Goal: Complete Application Form: Complete application form

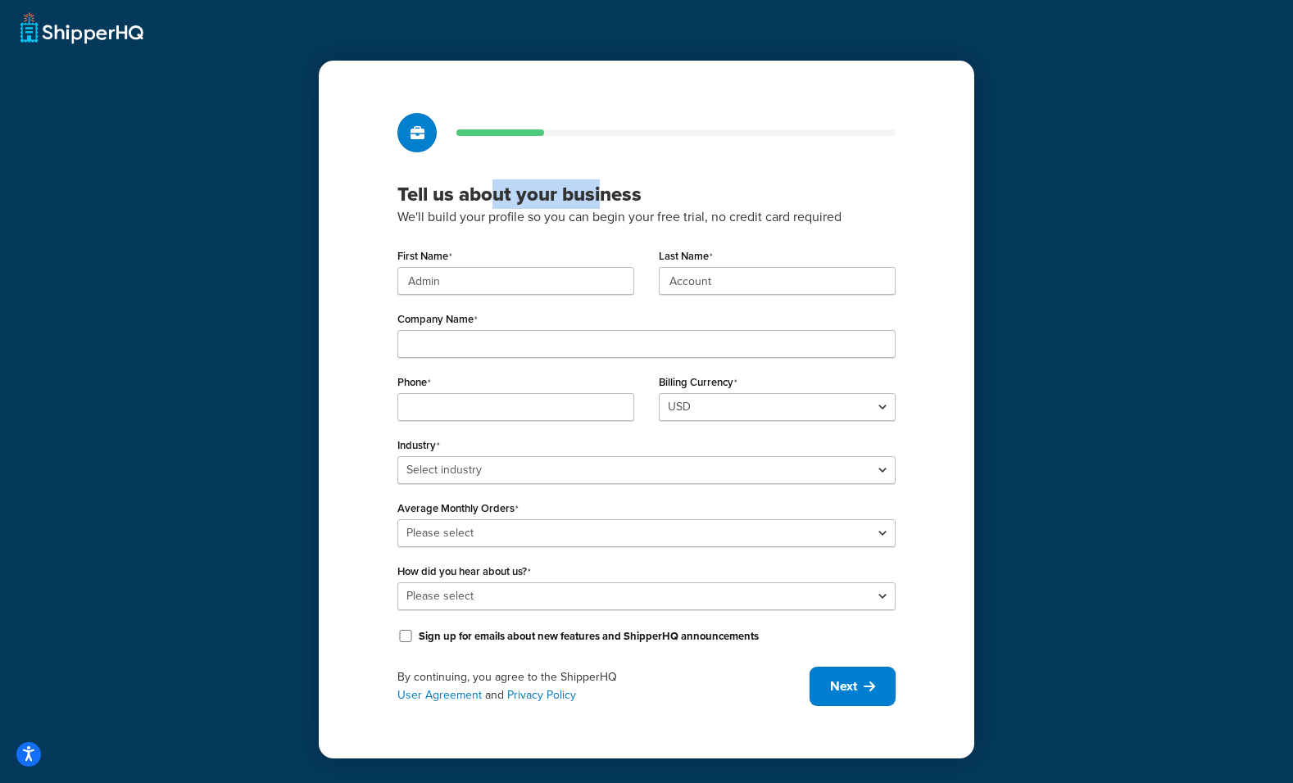
drag, startPoint x: 496, startPoint y: 199, endPoint x: 608, endPoint y: 204, distance: 112.3
click at [605, 204] on h3 "Tell us about your business" at bounding box center [646, 194] width 498 height 25
click at [608, 204] on h3 "Tell us about your business" at bounding box center [646, 194] width 498 height 25
drag, startPoint x: 528, startPoint y: 211, endPoint x: 601, endPoint y: 218, distance: 73.3
click at [601, 218] on p "We'll build your profile so you can begin your free trial, no credit card requi…" at bounding box center [646, 216] width 498 height 21
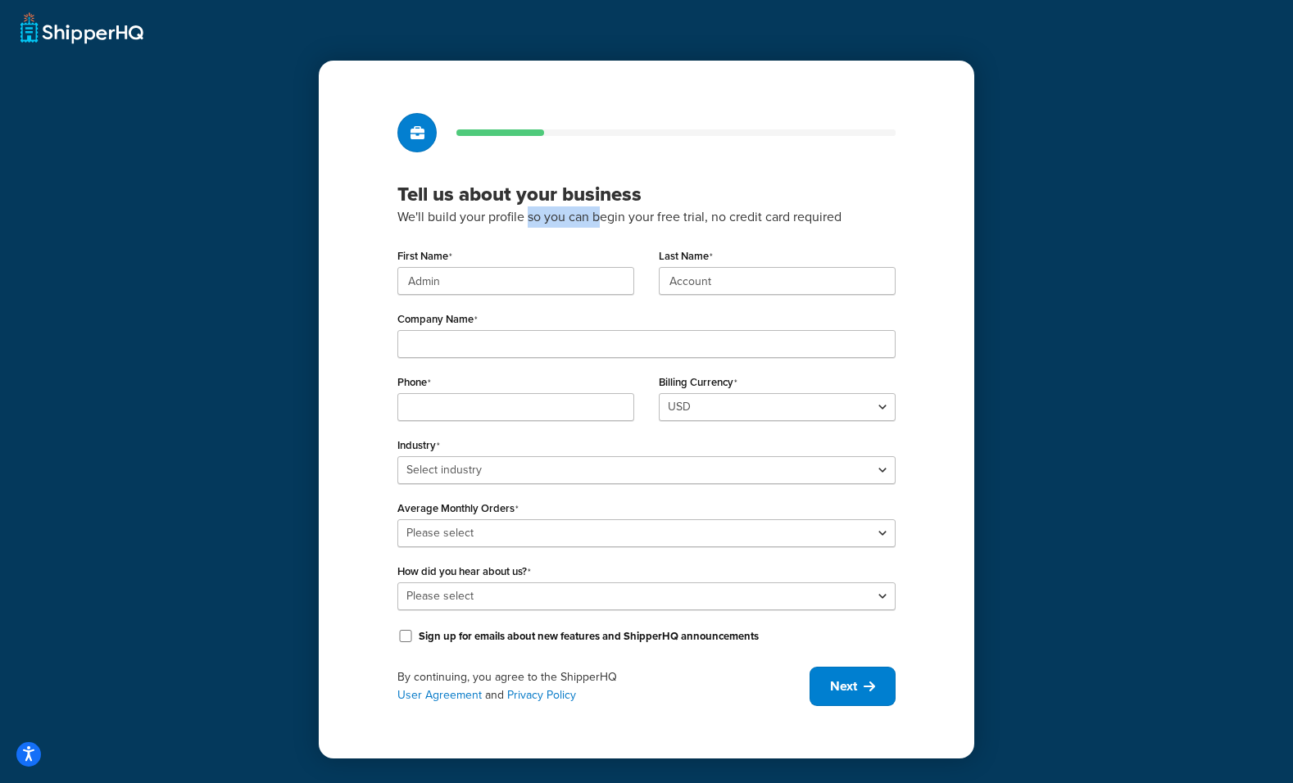
click at [604, 218] on p "We'll build your profile so you can begin your free trial, no credit card requi…" at bounding box center [646, 216] width 498 height 21
drag, startPoint x: 604, startPoint y: 218, endPoint x: 618, endPoint y: 220, distance: 14.9
click at [618, 220] on p "We'll build your profile so you can begin your free trial, no credit card requi…" at bounding box center [646, 216] width 498 height 21
drag, startPoint x: 760, startPoint y: 224, endPoint x: 804, endPoint y: 221, distance: 43.5
click at [804, 221] on p "We'll build your profile so you can begin your free trial, no credit card requi…" at bounding box center [646, 216] width 498 height 21
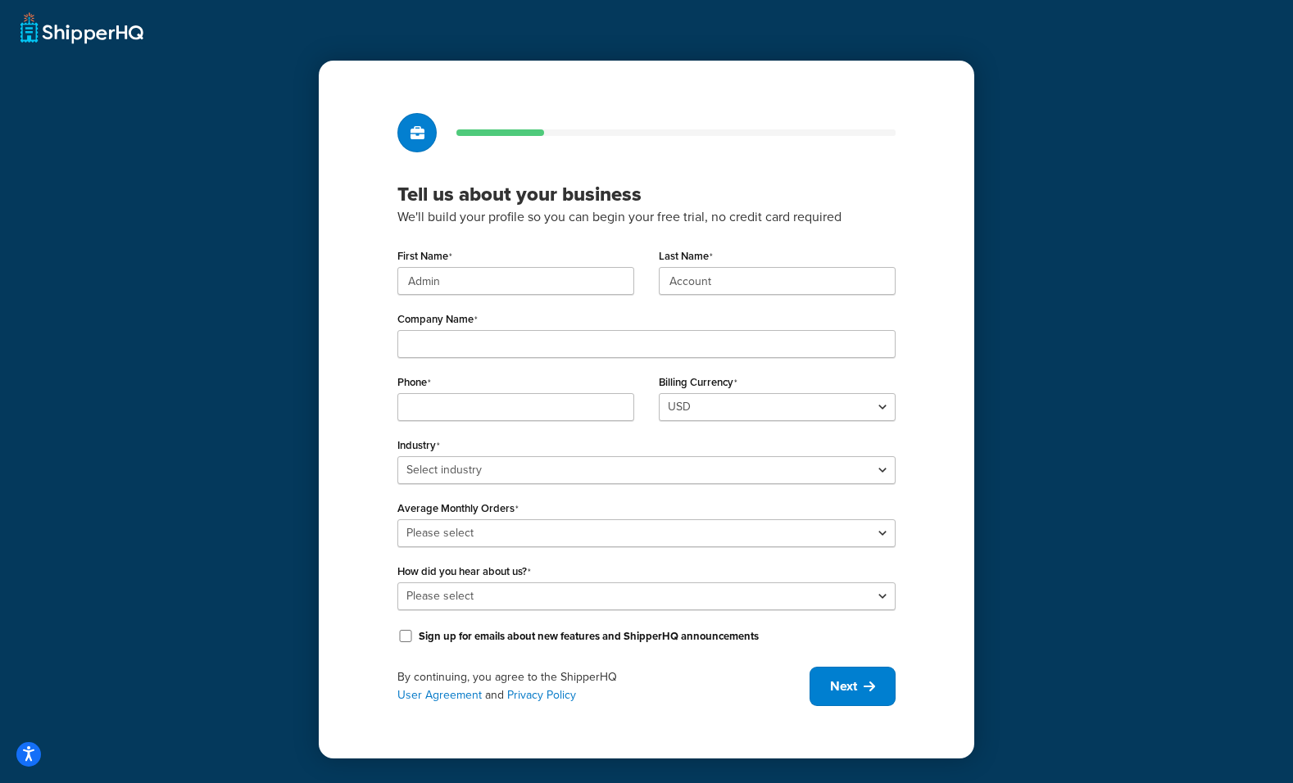
drag, startPoint x: 834, startPoint y: 220, endPoint x: 907, endPoint y: 220, distance: 72.9
click at [839, 220] on p "We'll build your profile so you can begin your free trial, no credit card requi…" at bounding box center [646, 216] width 498 height 21
click at [908, 220] on div "Tell us about your business We'll build your profile so you can begin your free…" at bounding box center [646, 410] width 655 height 698
click at [444, 279] on input "Admin" at bounding box center [515, 281] width 237 height 28
click at [537, 219] on p "We'll build your profile so you can begin your free trial, no credit card requi…" at bounding box center [646, 216] width 498 height 21
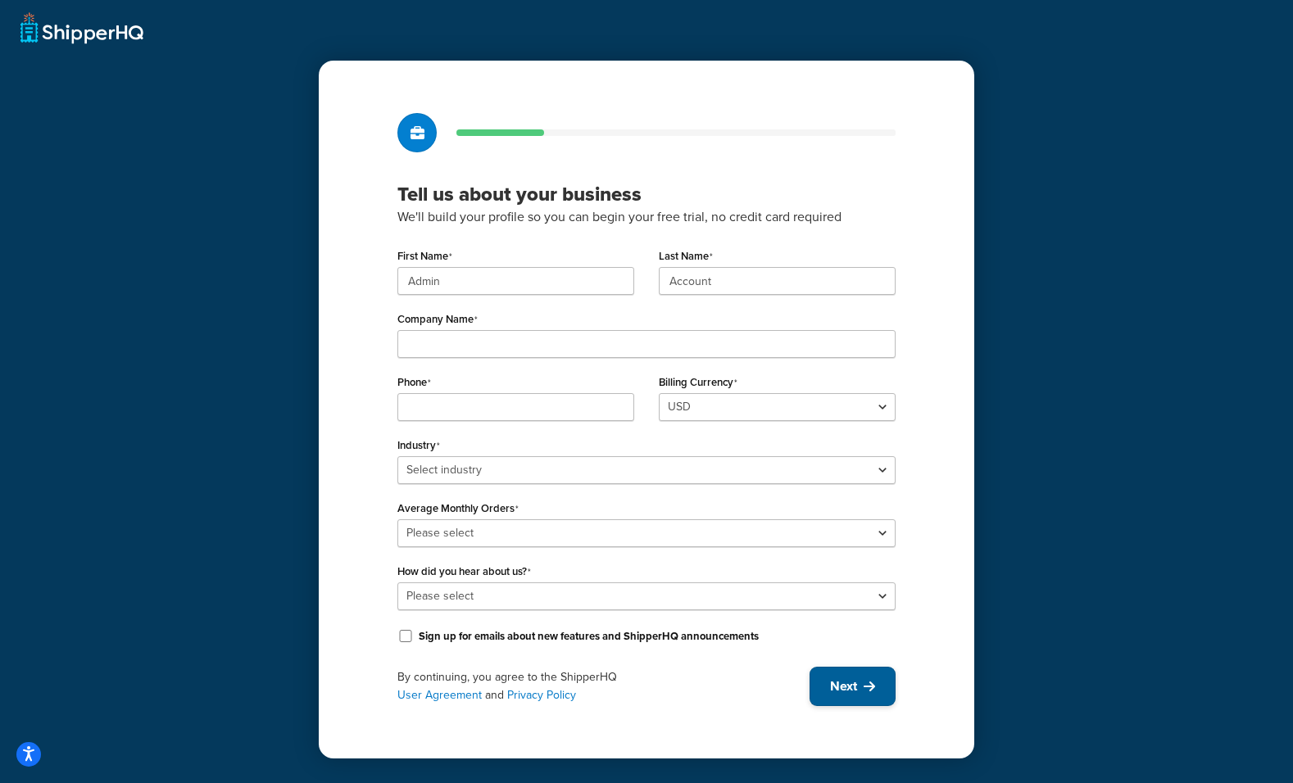
click at [854, 690] on span "Next" at bounding box center [843, 686] width 27 height 18
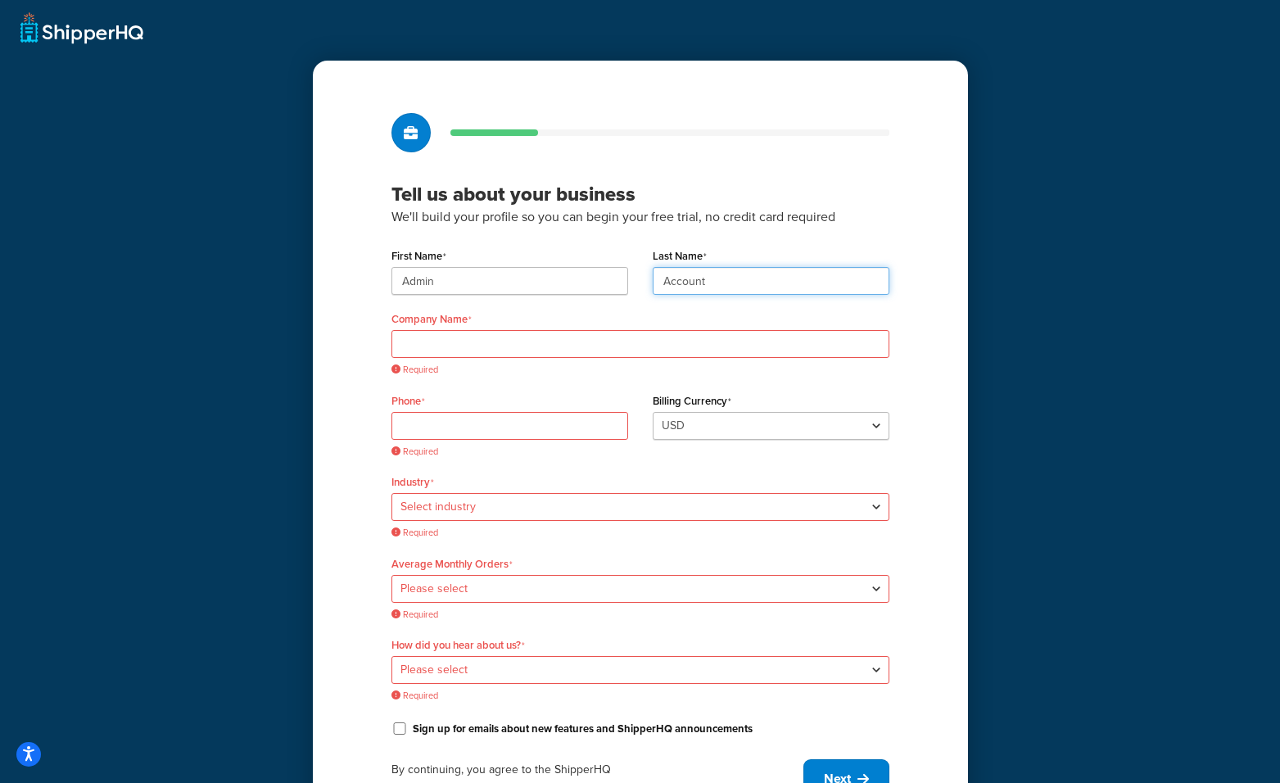
click at [670, 286] on input "Account" at bounding box center [771, 281] width 237 height 28
drag, startPoint x: 510, startPoint y: 428, endPoint x: 507, endPoint y: 355, distance: 73.8
click at [510, 428] on input "Phone" at bounding box center [510, 426] width 237 height 28
click at [511, 289] on input "Admin" at bounding box center [510, 281] width 237 height 28
drag, startPoint x: 516, startPoint y: 288, endPoint x: 393, endPoint y: 285, distance: 122.9
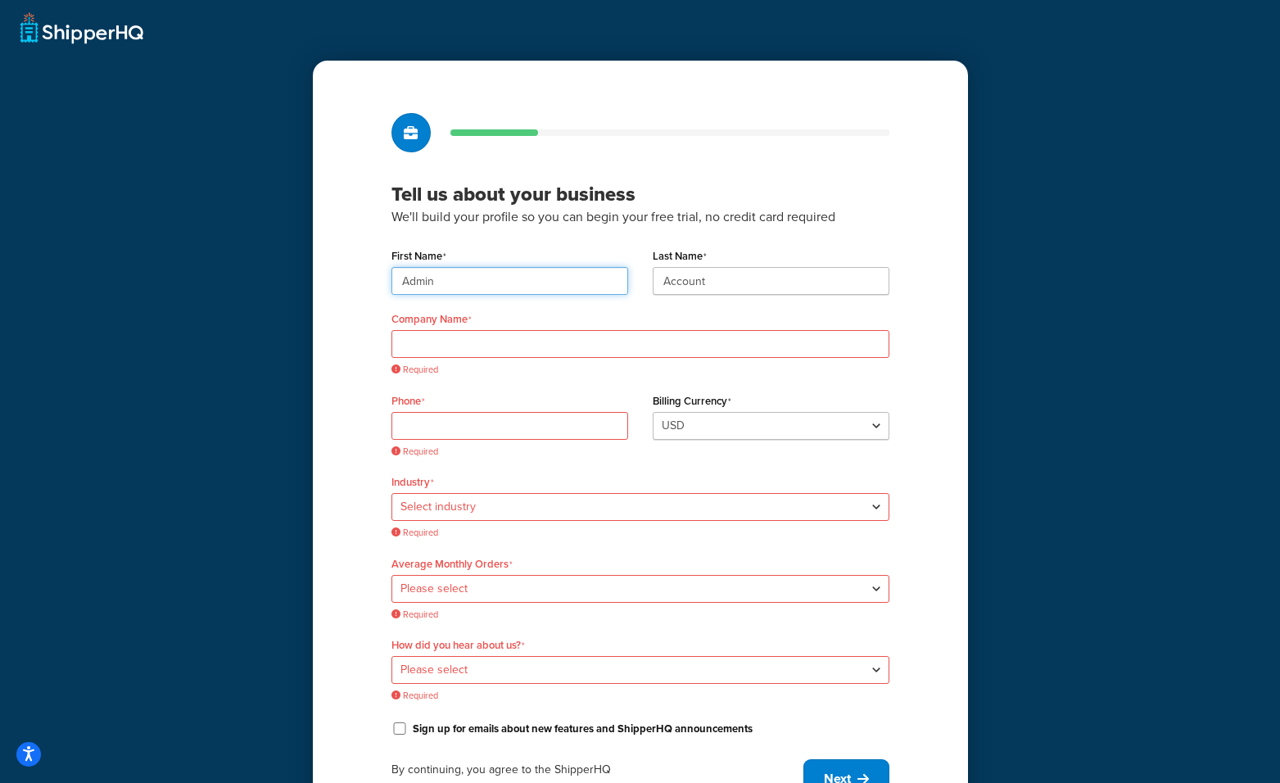
click at [399, 286] on input "Admin" at bounding box center [510, 281] width 237 height 28
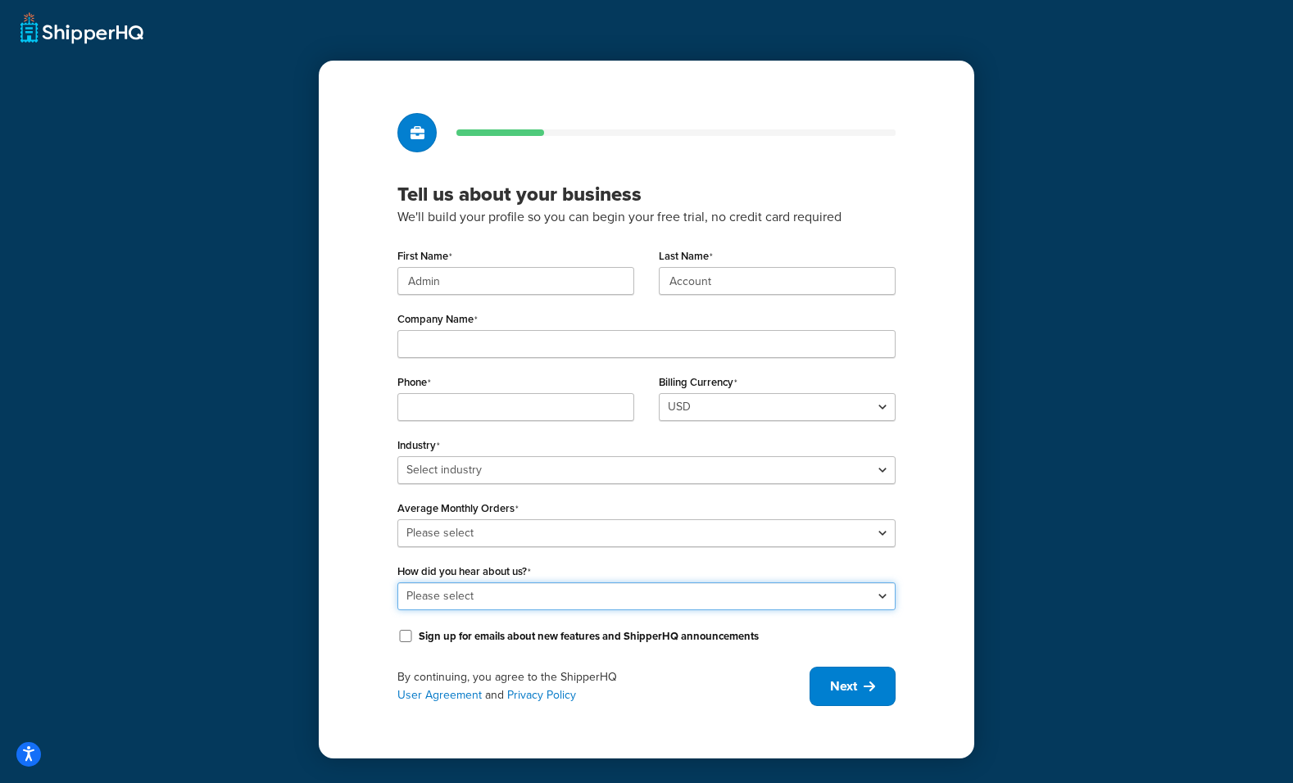
click at [586, 596] on select "Please select Online Search App Store or Marketplace Listing Referred by Agency…" at bounding box center [646, 596] width 498 height 28
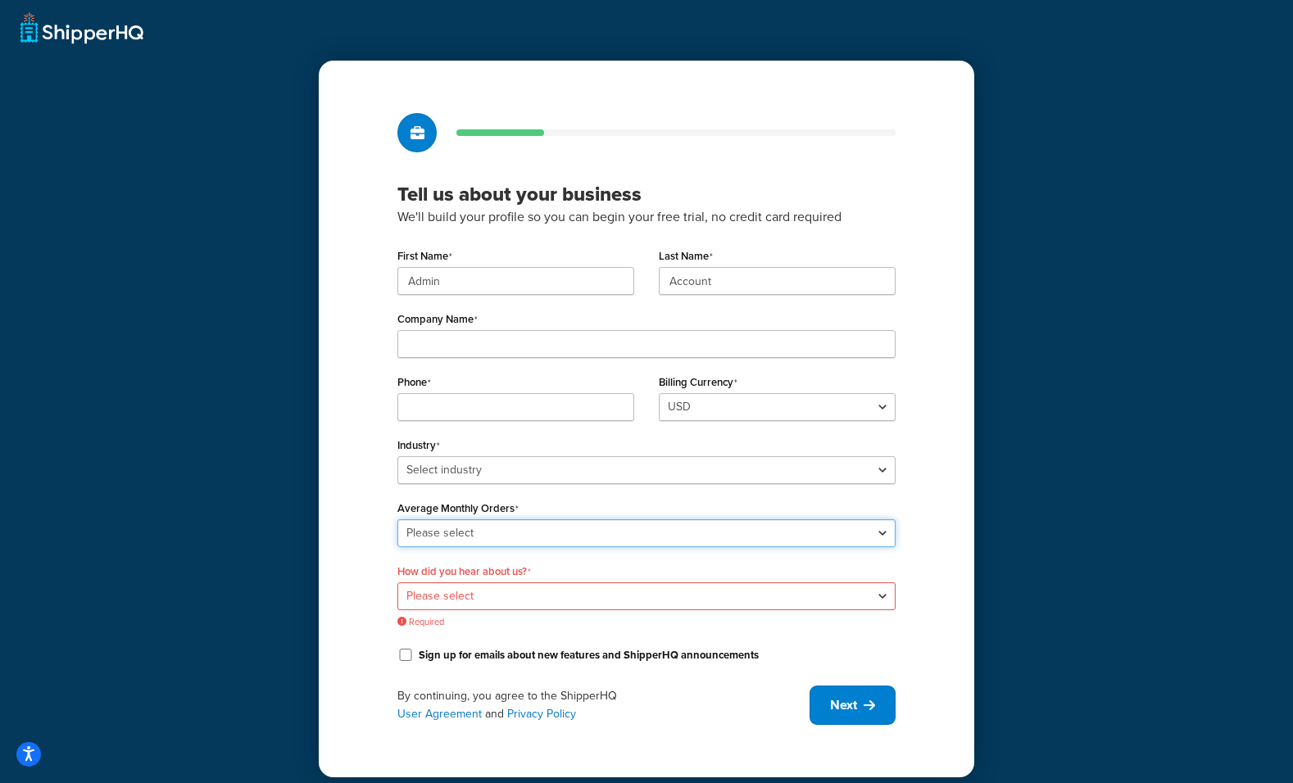
click at [592, 532] on select "Please select 0-500 501-1,000 1,001-10,000 10,001-20,000 Over 20,000" at bounding box center [646, 533] width 498 height 28
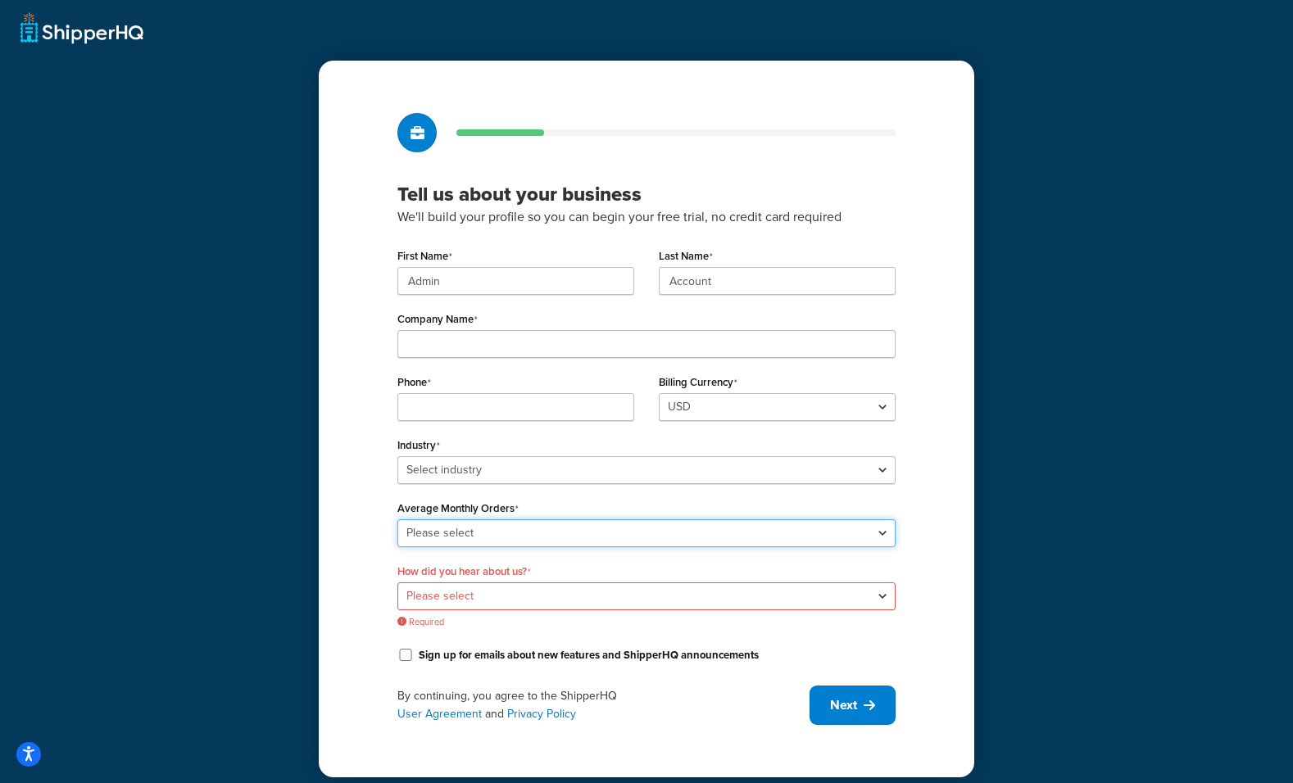
click at [592, 532] on select "Please select 0-500 501-1,000 1,001-10,000 10,001-20,000 Over 20,000" at bounding box center [646, 533] width 498 height 28
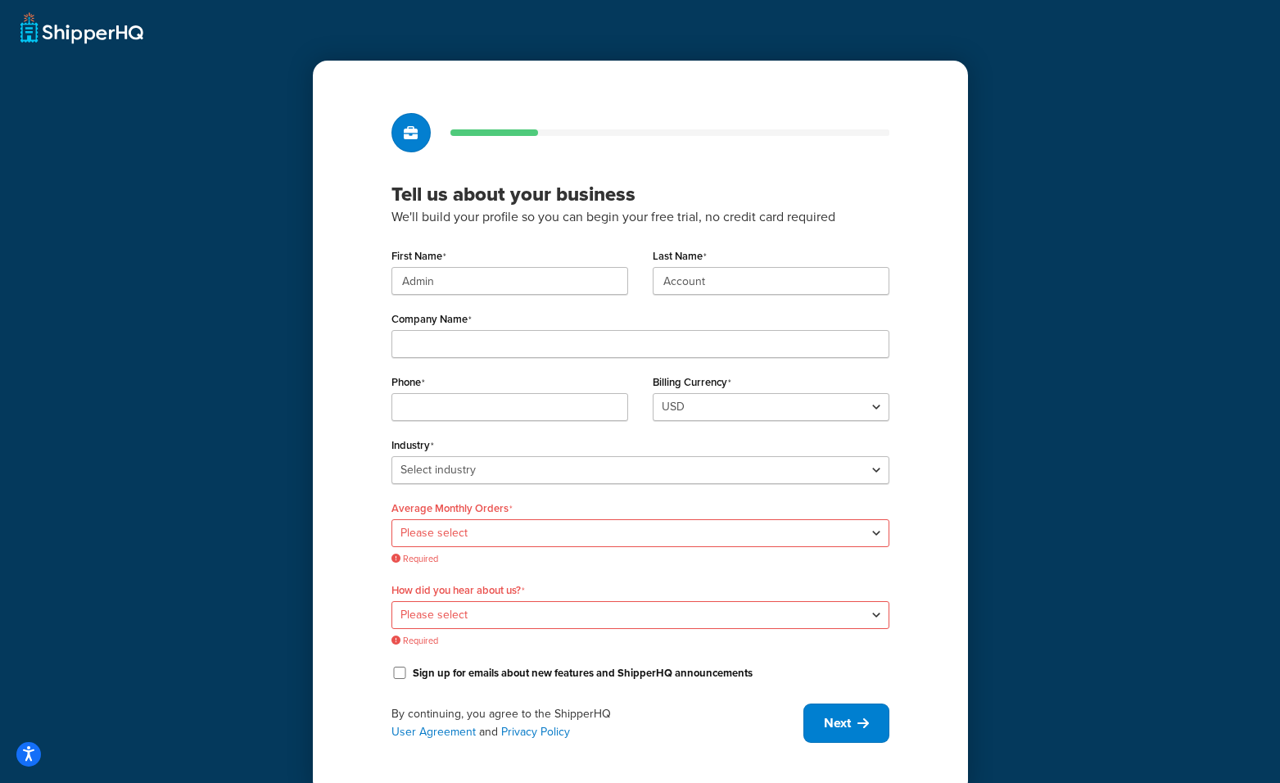
click at [520, 161] on div "Tell us about your business We'll build your profile so you can begin your free…" at bounding box center [640, 428] width 655 height 735
click at [32, 751] on icon "Open accessiBe: accessibility options, statement and help" at bounding box center [28, 757] width 13 height 14
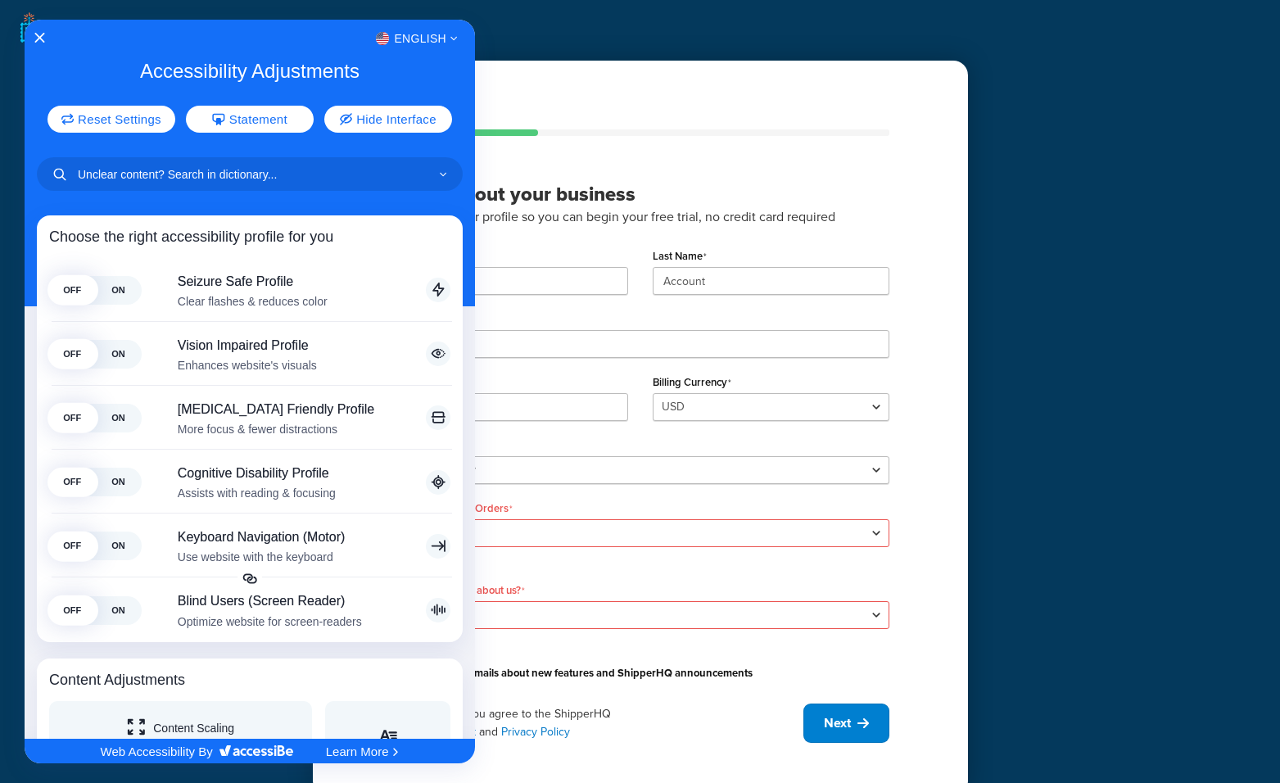
click at [685, 93] on div at bounding box center [640, 391] width 1280 height 783
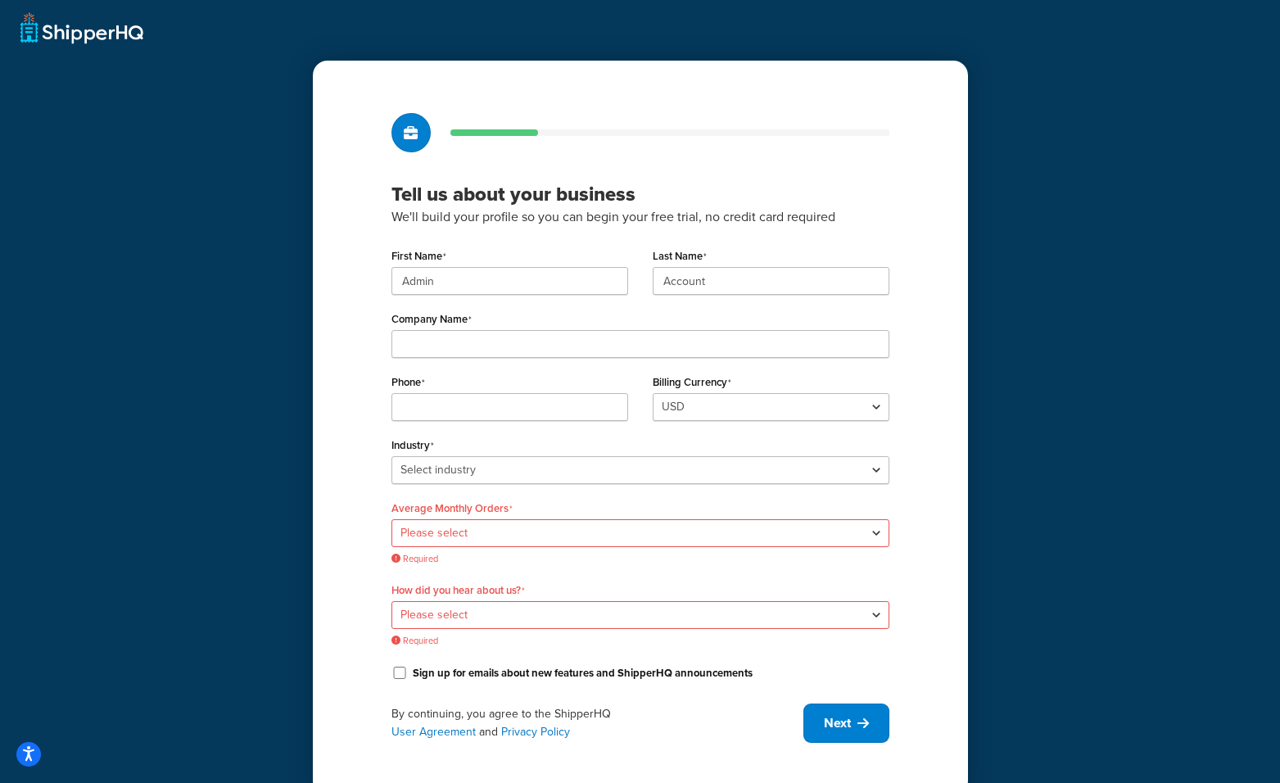
scroll to position [29, 0]
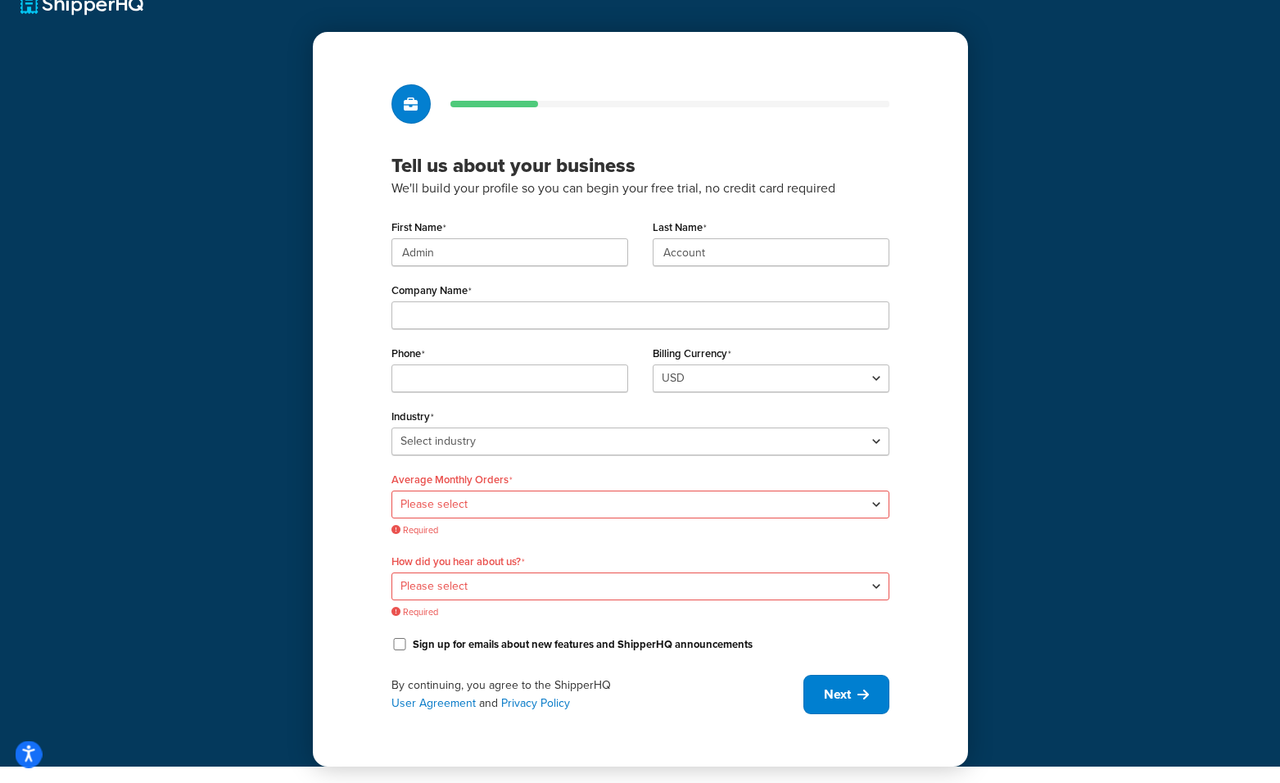
click at [38, 750] on button "Open accessiBe: accessibility options, statement and help" at bounding box center [29, 754] width 27 height 27
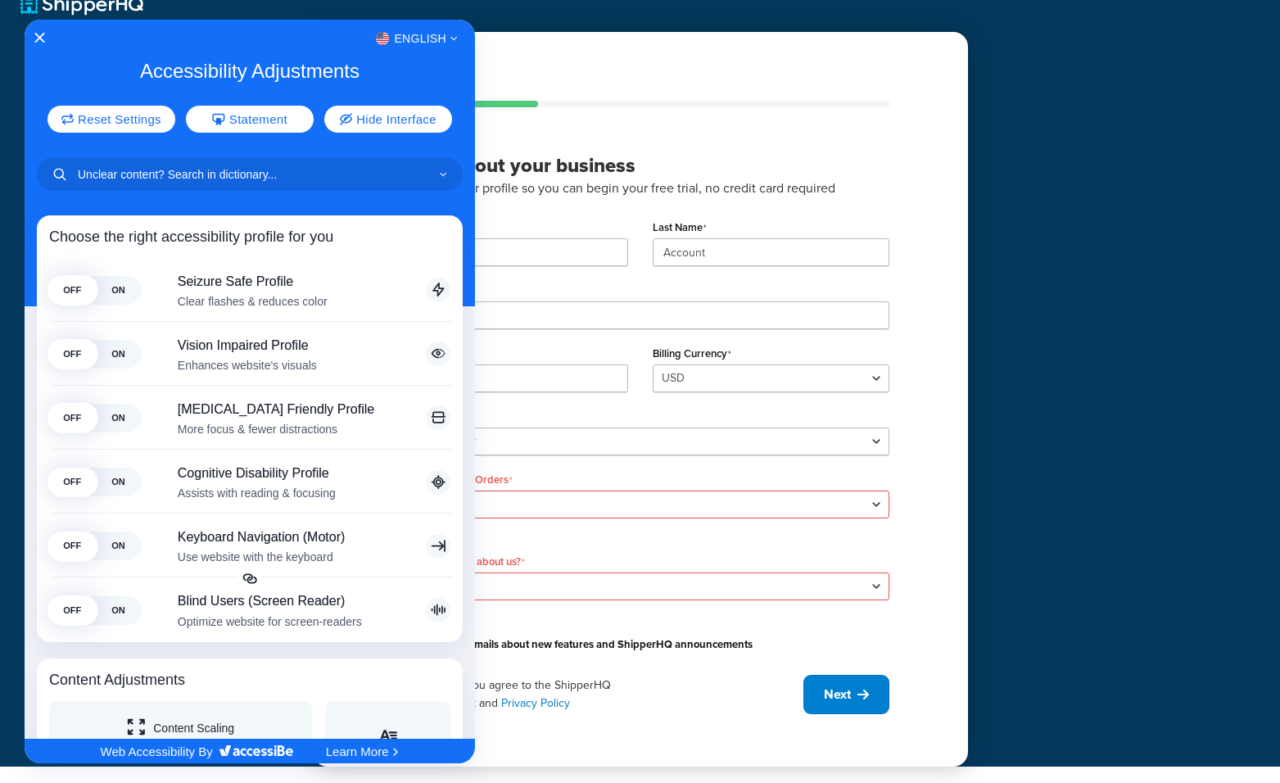
click at [1139, 258] on div at bounding box center [640, 391] width 1280 height 783
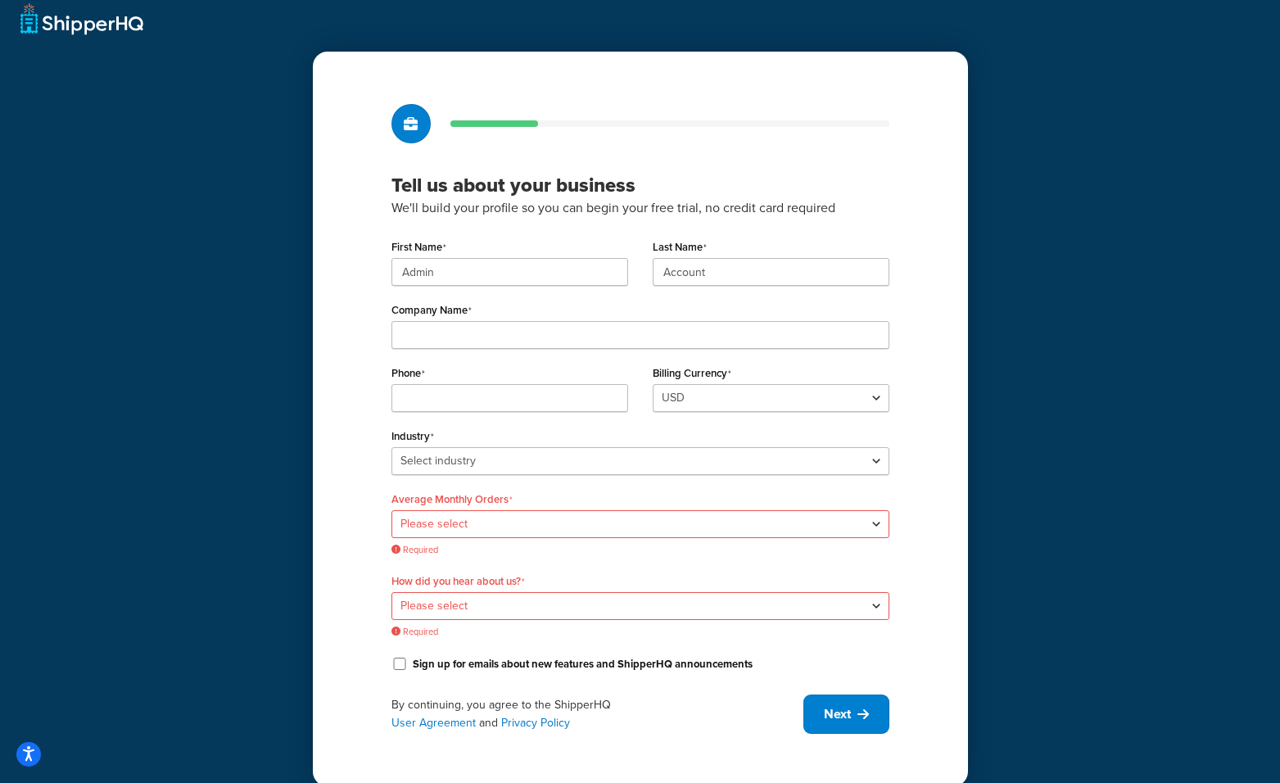
scroll to position [0, 0]
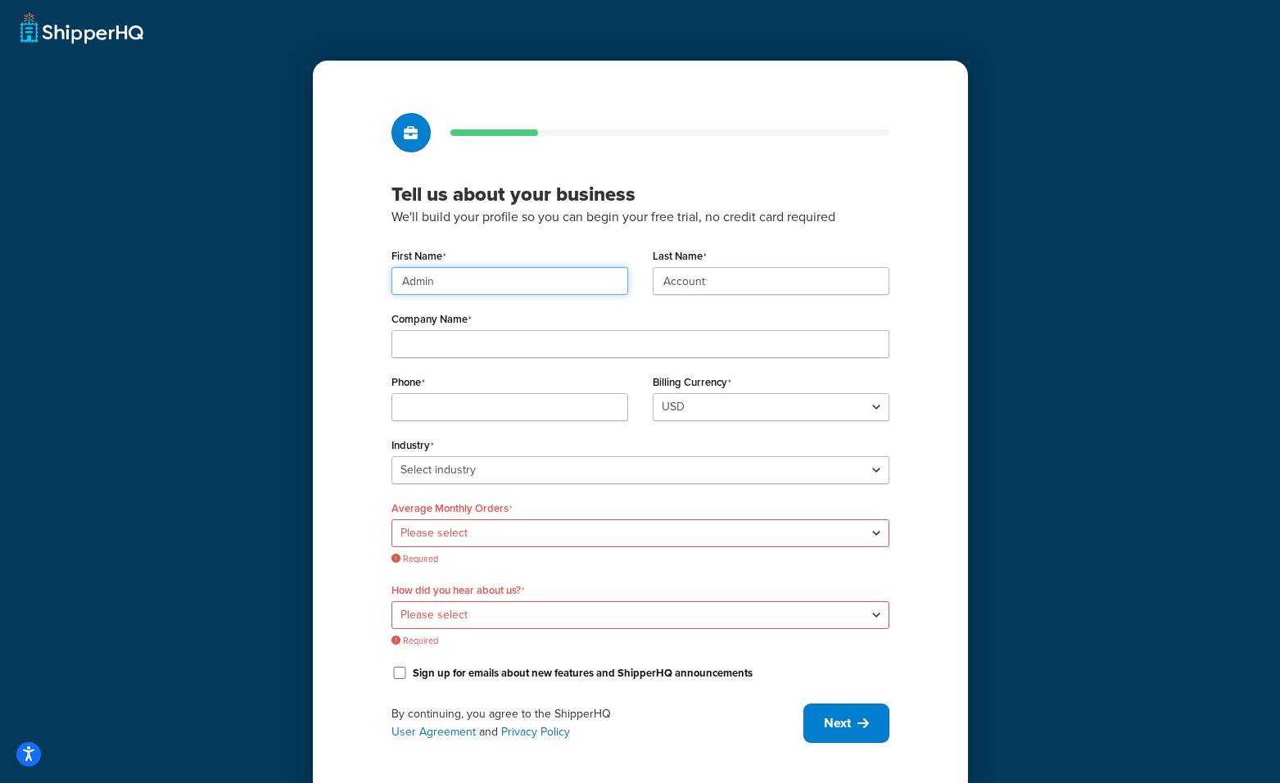
click at [533, 287] on input "Admin" at bounding box center [510, 281] width 237 height 28
click at [951, 242] on div "Tell us about your business We'll build your profile so you can begin your free…" at bounding box center [640, 428] width 655 height 735
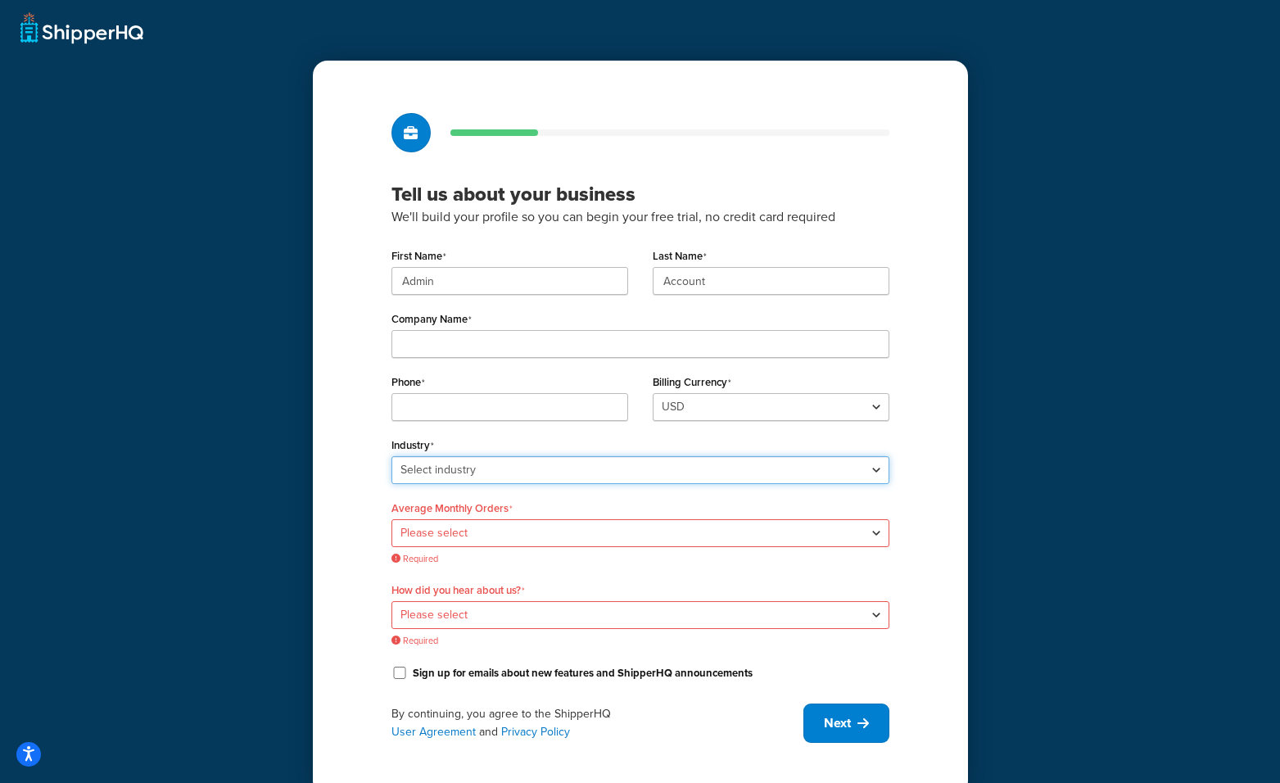
click at [668, 472] on select "Select industry Automotive Adult Agriculture Alcohol, Tobacco & CBD Arts & Craf…" at bounding box center [641, 470] width 498 height 28
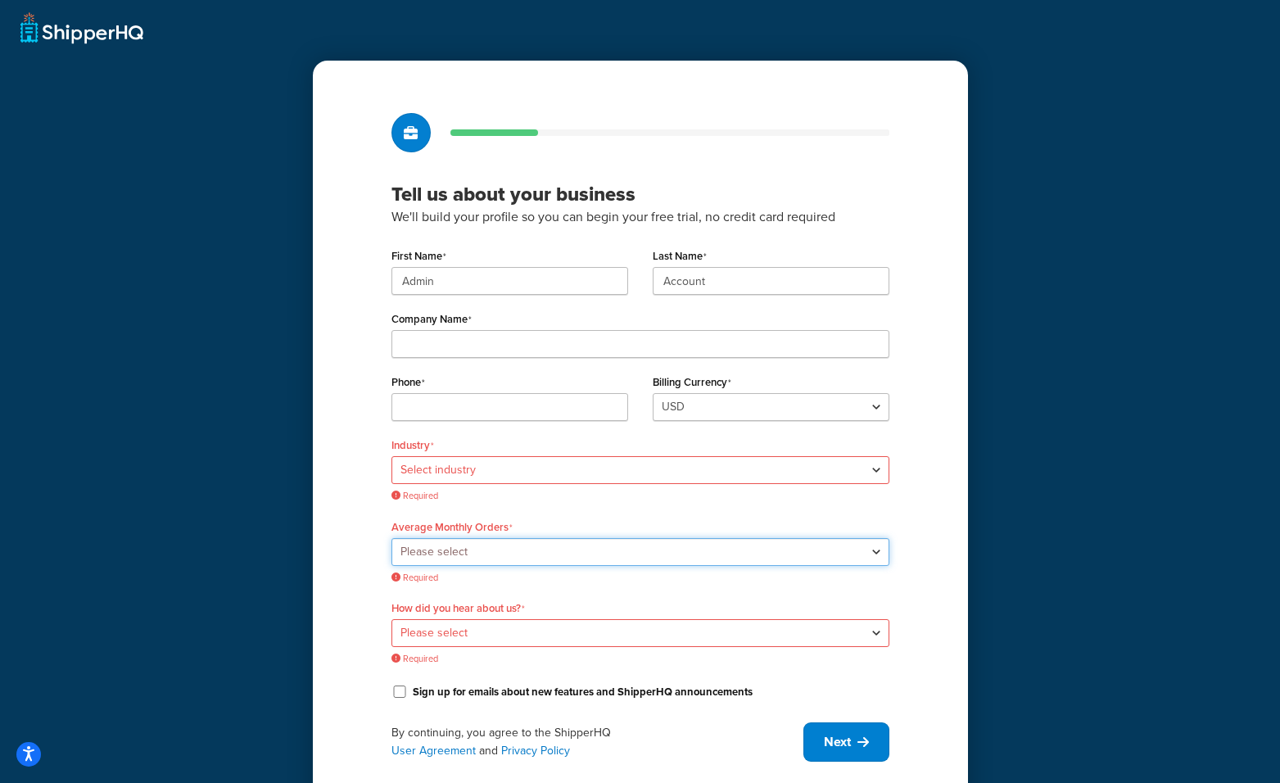
click at [633, 531] on div "Average Monthly Orders Please select 0-500 501-1,000 1,001-10,000 10,001-20,000…" at bounding box center [641, 549] width 498 height 69
click at [641, 529] on div "Average Monthly Orders Please select 0-500 501-1,000 1,001-10,000 10,001-20,000…" at bounding box center [641, 549] width 498 height 69
click at [633, 544] on select "Please select 0-500 501-1,000 1,001-10,000 10,001-20,000 Over 20,000" at bounding box center [641, 552] width 498 height 28
click at [636, 541] on select "Please select 0-500 501-1,000 1,001-10,000 10,001-20,000 Over 20,000" at bounding box center [641, 552] width 498 height 28
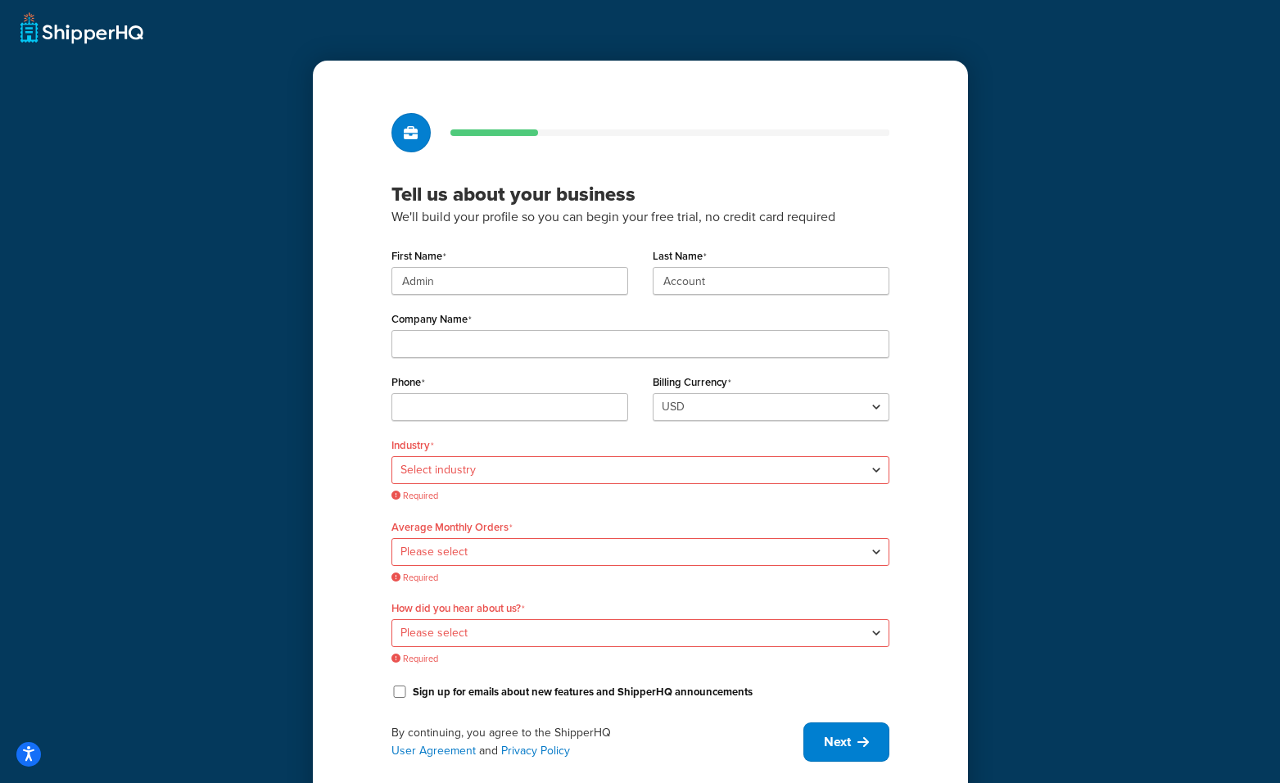
click at [582, 499] on span "Required" at bounding box center [641, 496] width 498 height 12
click at [596, 468] on select "Select industry Automotive Adult Agriculture Alcohol, Tobacco & CBD Arts & Craf…" at bounding box center [641, 470] width 498 height 28
click at [595, 470] on select "Select industry Automotive Adult Agriculture Alcohol, Tobacco & CBD Arts & Craf…" at bounding box center [641, 470] width 498 height 28
click at [992, 405] on div "Tell us about your business We'll build your profile so you can begin your free…" at bounding box center [640, 407] width 1280 height 814
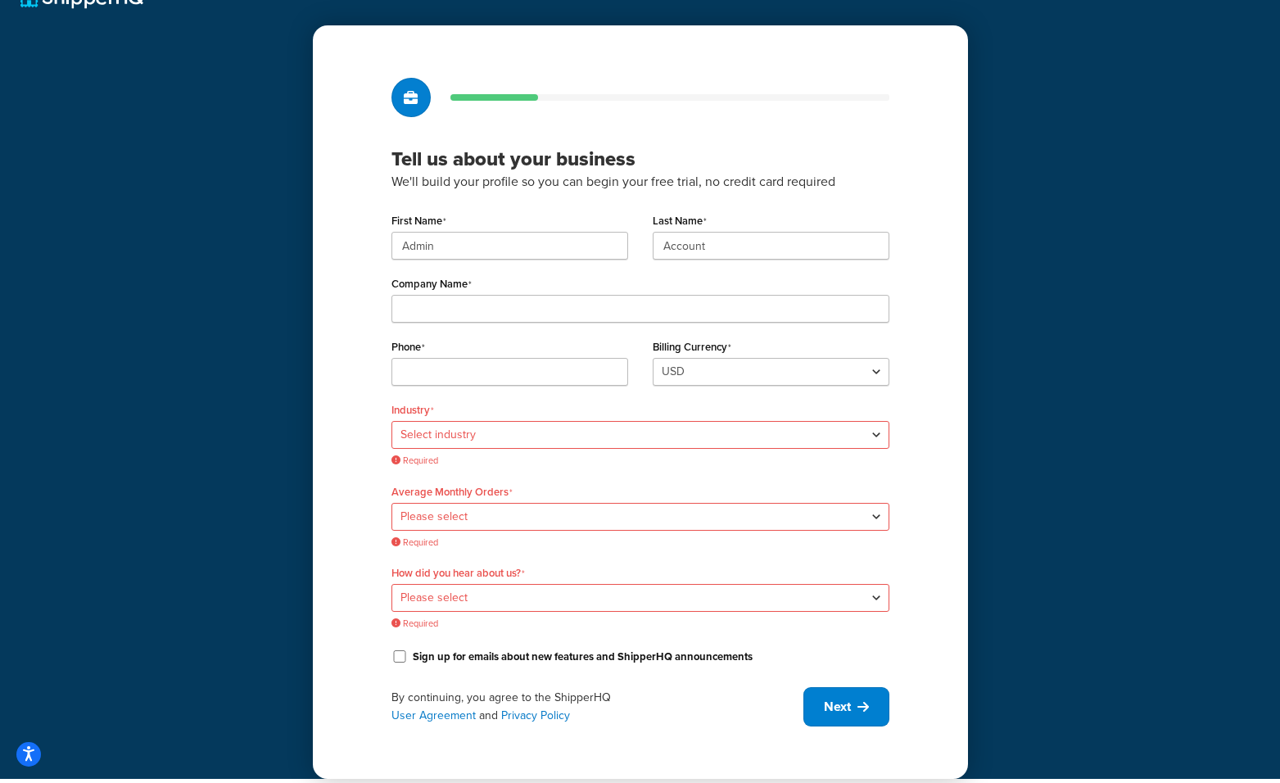
scroll to position [47, 0]
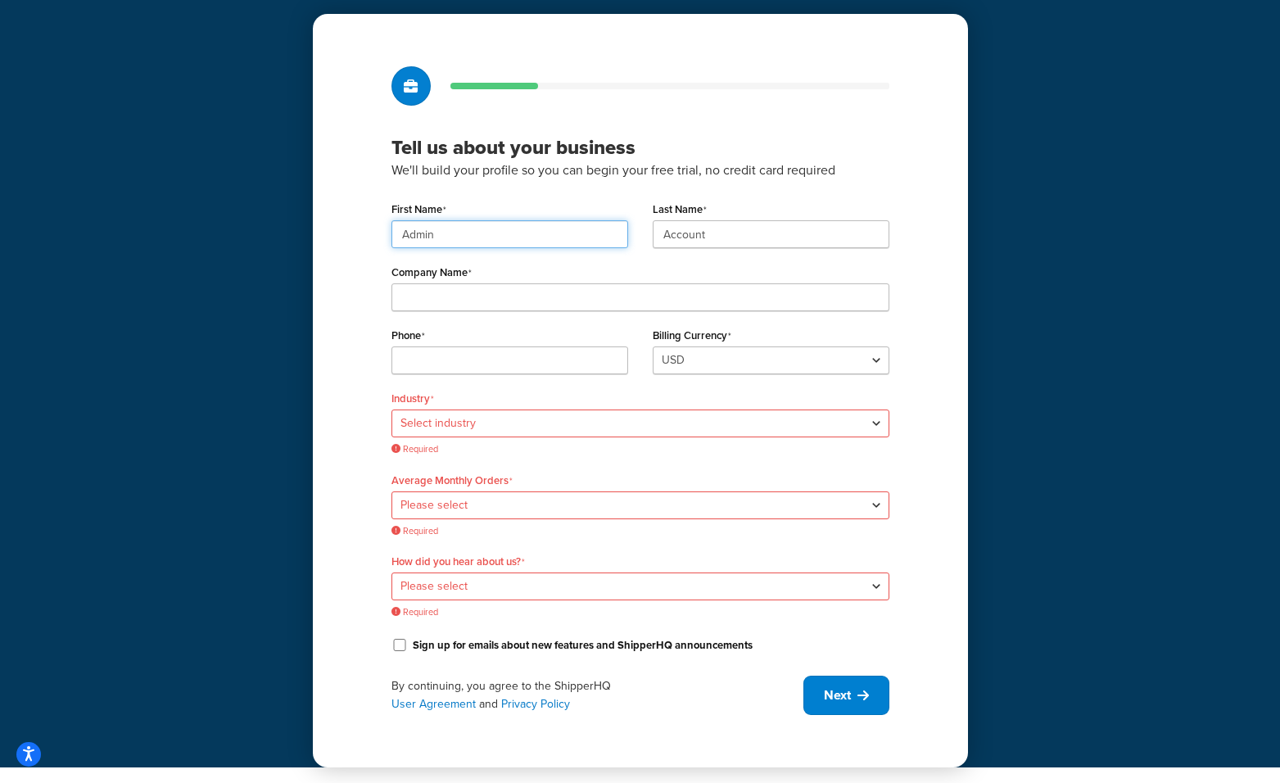
click at [519, 223] on input "Admin" at bounding box center [510, 234] width 237 height 28
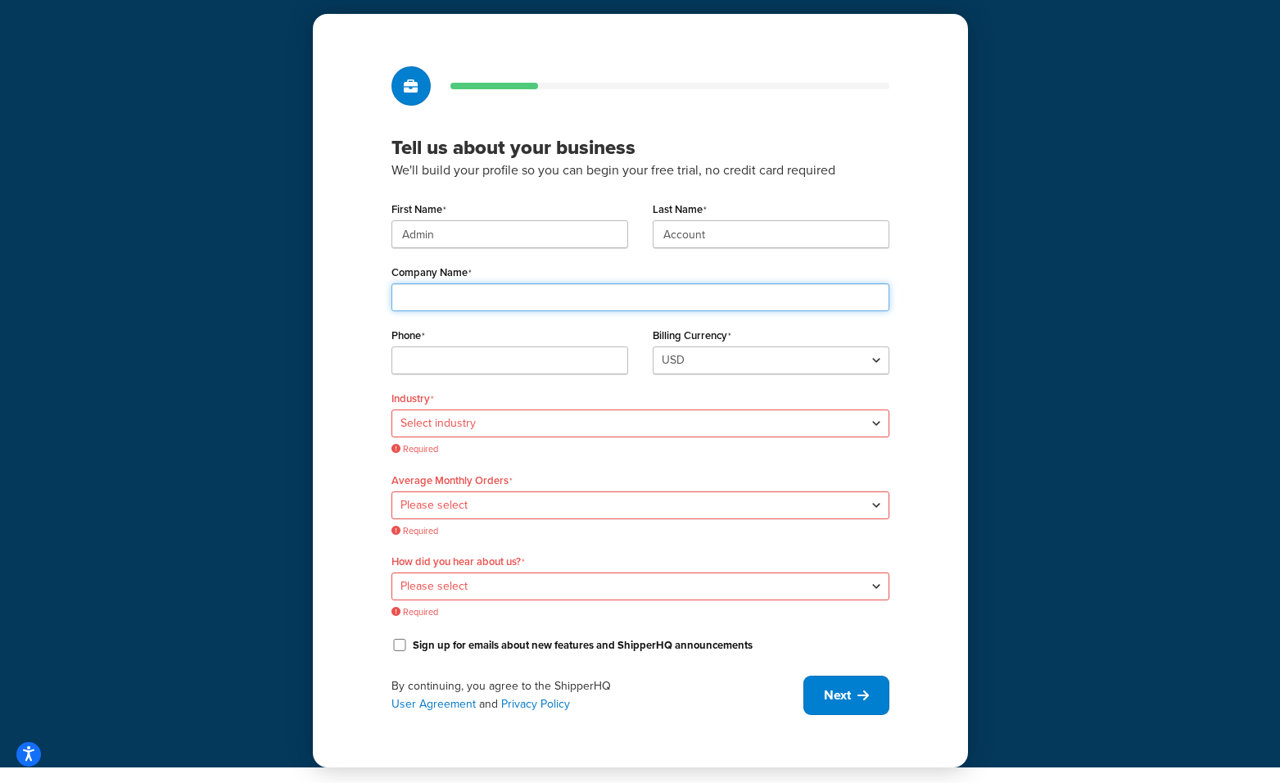
click at [500, 294] on input "Company Name" at bounding box center [641, 297] width 498 height 28
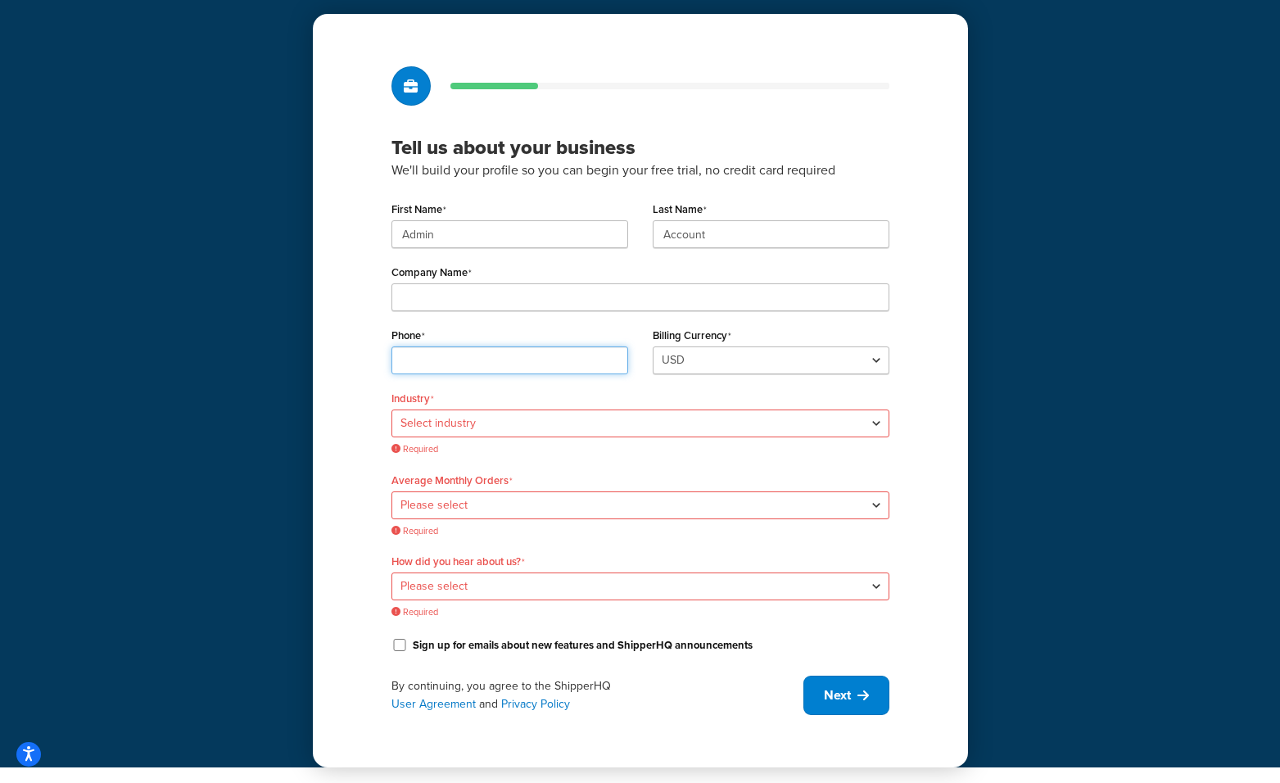
click at [442, 359] on div "Phone" at bounding box center [510, 349] width 237 height 51
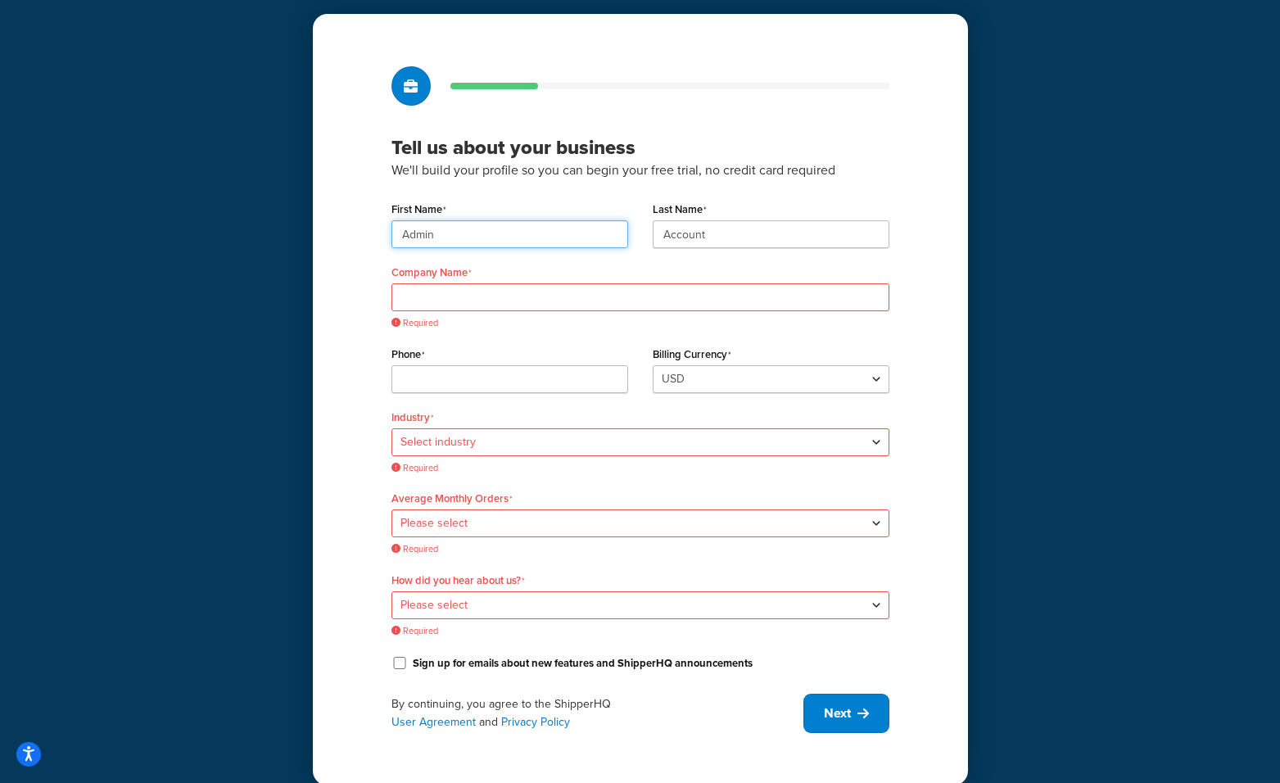
click at [557, 232] on input "Admin" at bounding box center [510, 234] width 237 height 28
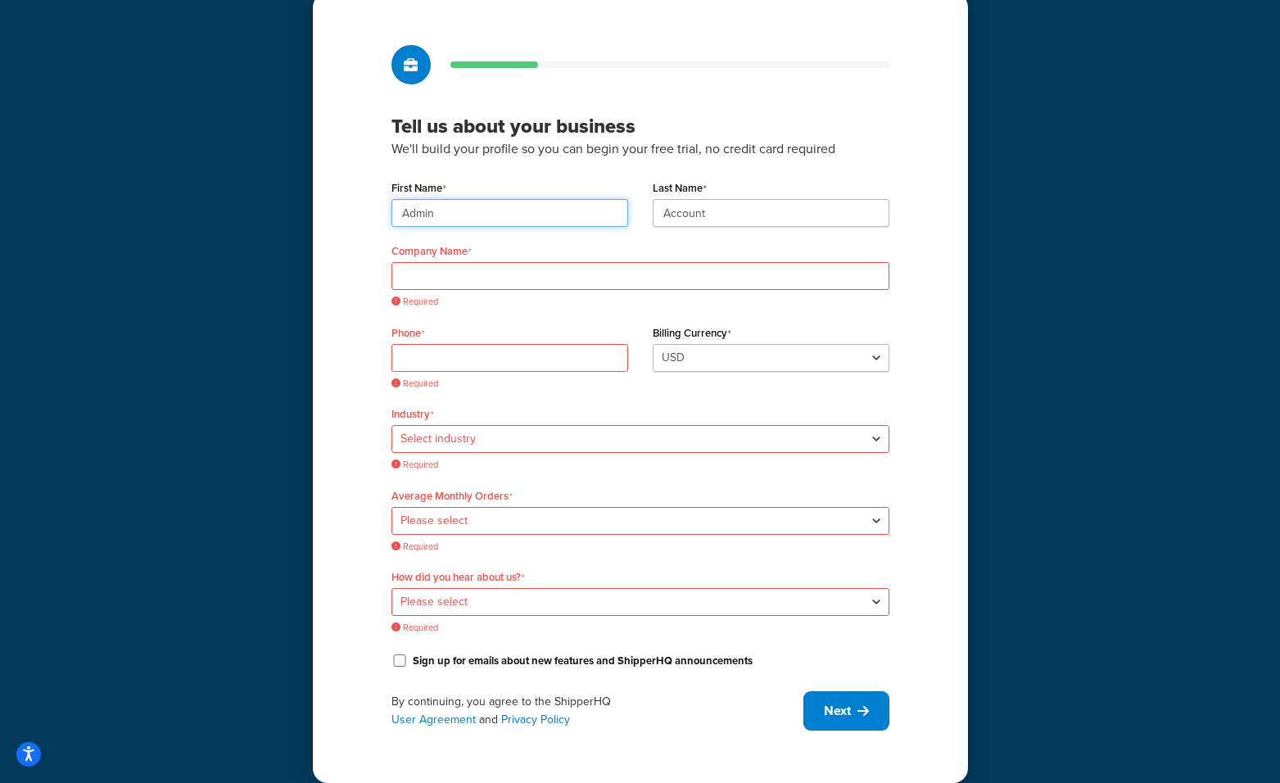
scroll to position [84, 0]
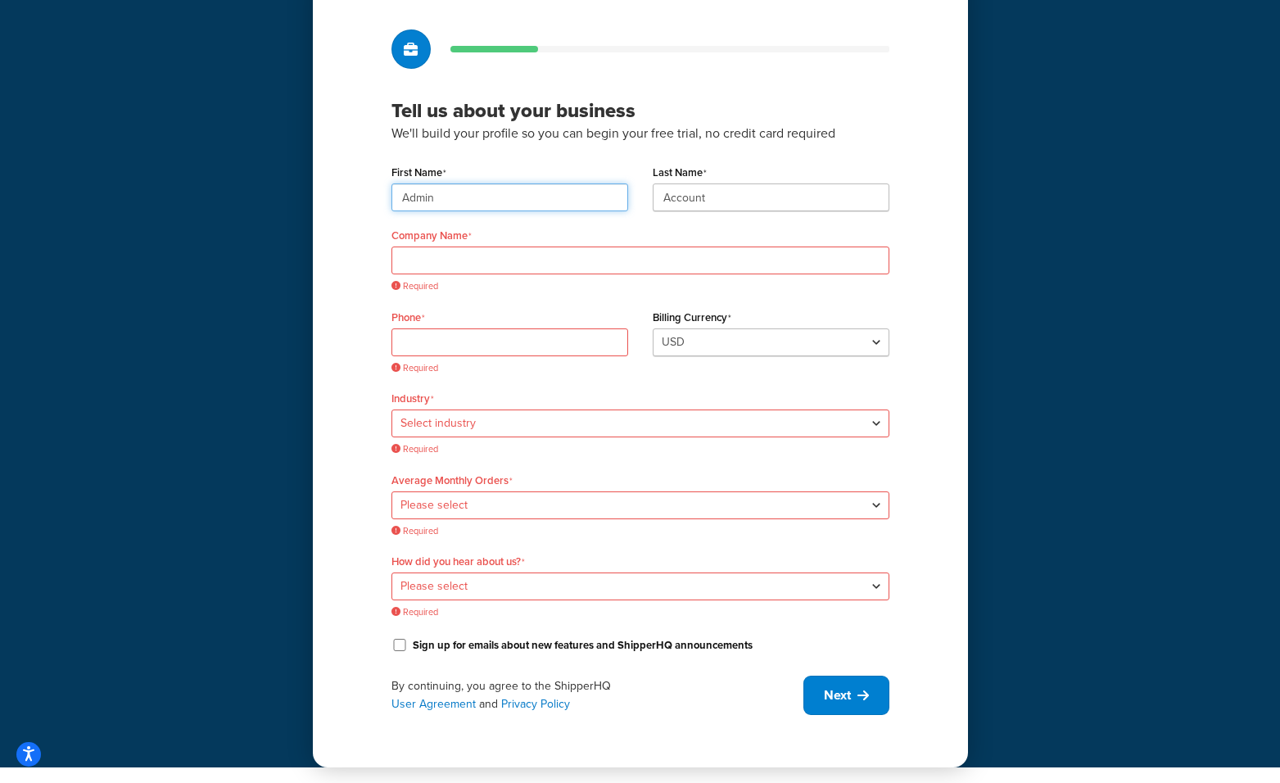
click at [550, 202] on input "Admin" at bounding box center [510, 197] width 237 height 28
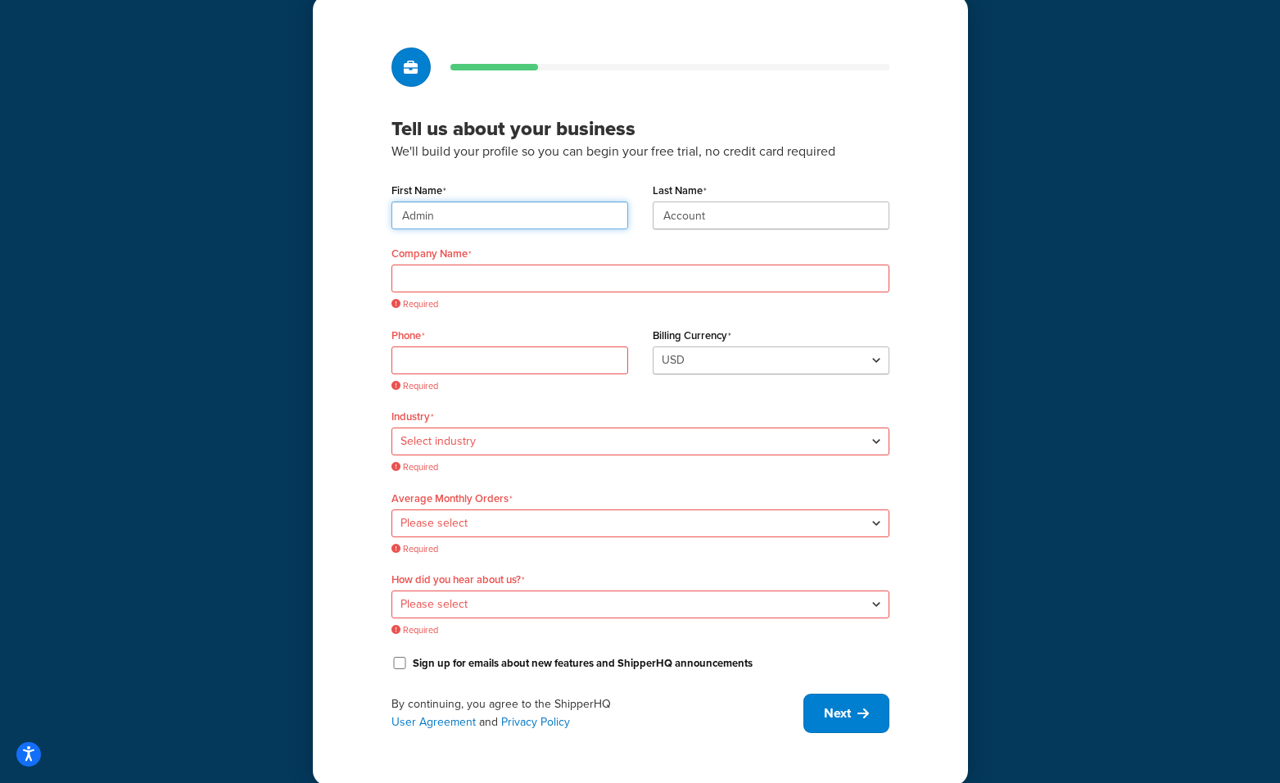
scroll to position [82, 0]
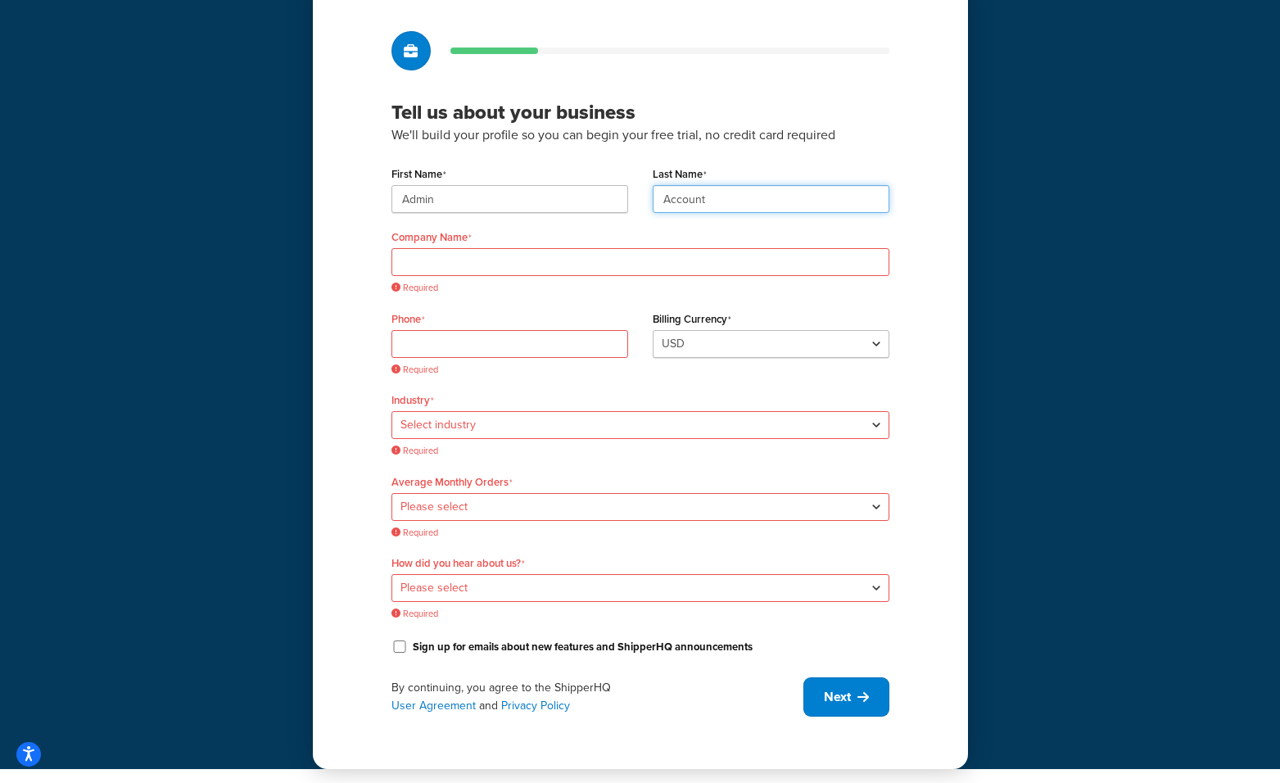
click at [709, 203] on input "Account" at bounding box center [771, 199] width 237 height 28
drag, startPoint x: 423, startPoint y: 202, endPoint x: 236, endPoint y: 191, distance: 187.9
click at [237, 192] on div "Tell us about your business We'll build your profile so you can begin your free…" at bounding box center [640, 343] width 1280 height 851
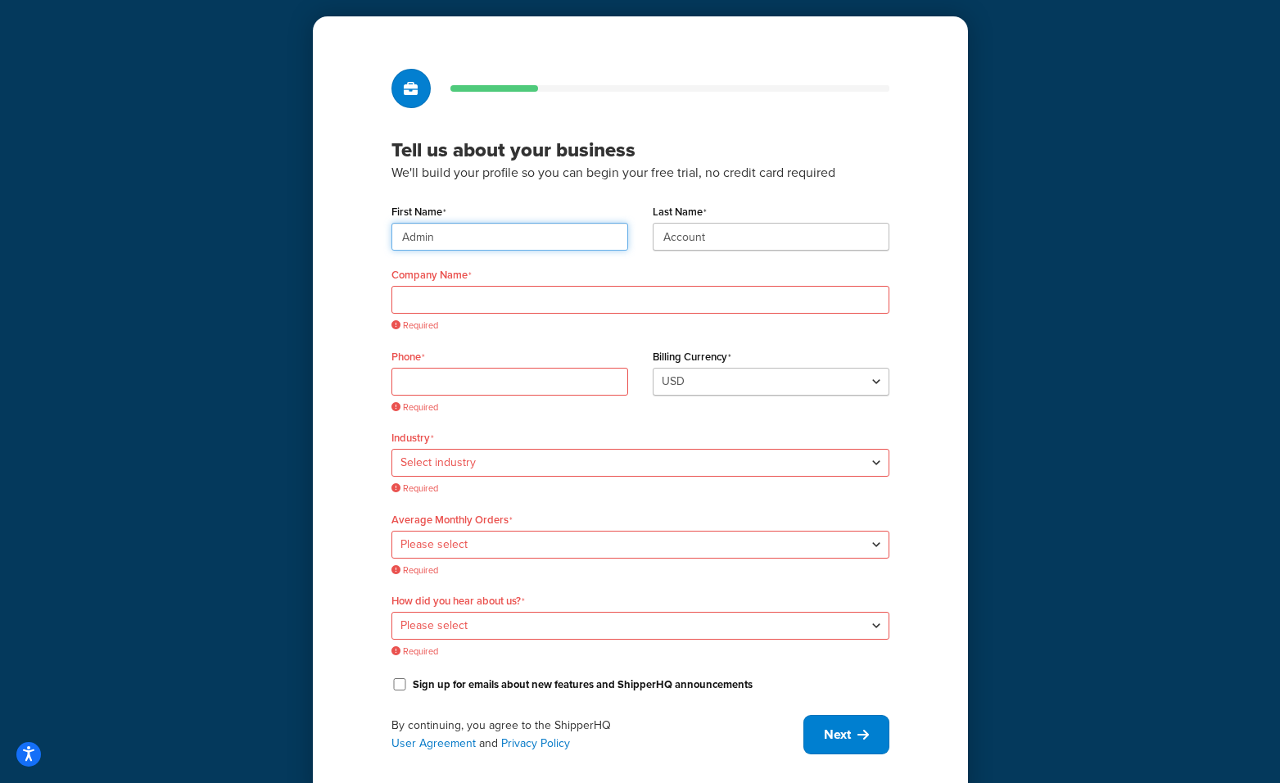
scroll to position [84, 0]
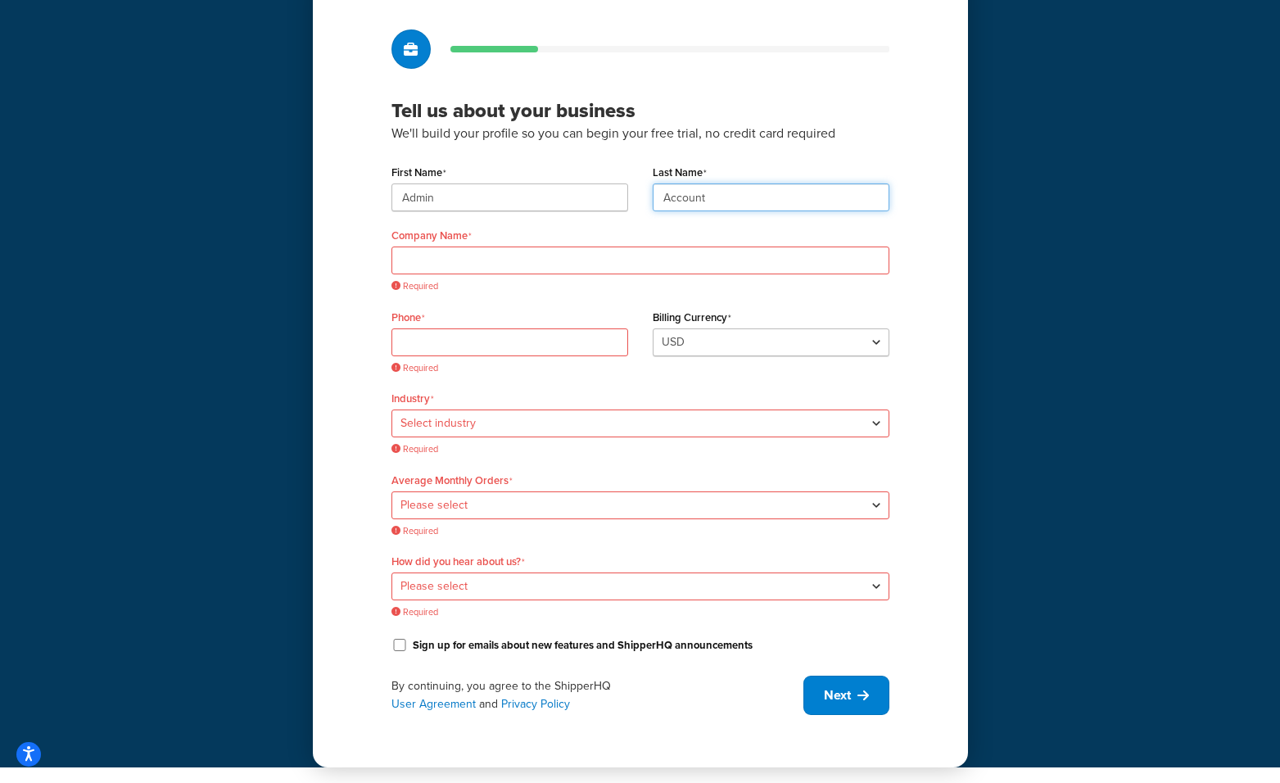
click at [732, 193] on input "Account" at bounding box center [771, 197] width 237 height 28
